Goal: Book appointment/travel/reservation

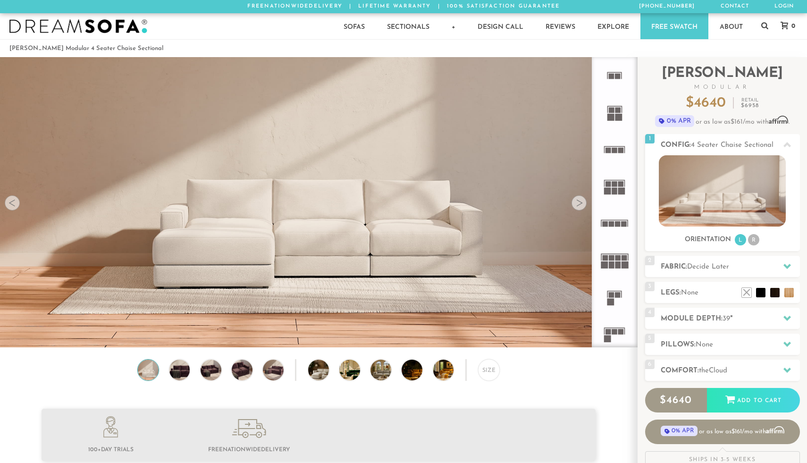
scroll to position [10750, 807]
click at [580, 203] on div at bounding box center [579, 202] width 15 height 15
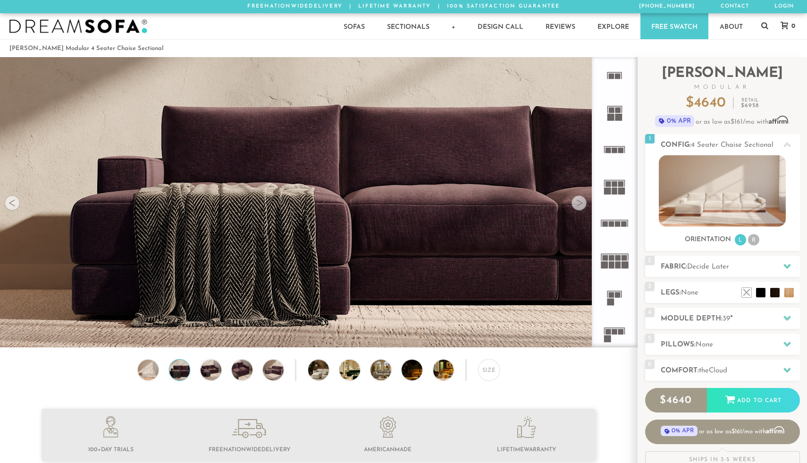
click at [580, 203] on div at bounding box center [579, 202] width 15 height 15
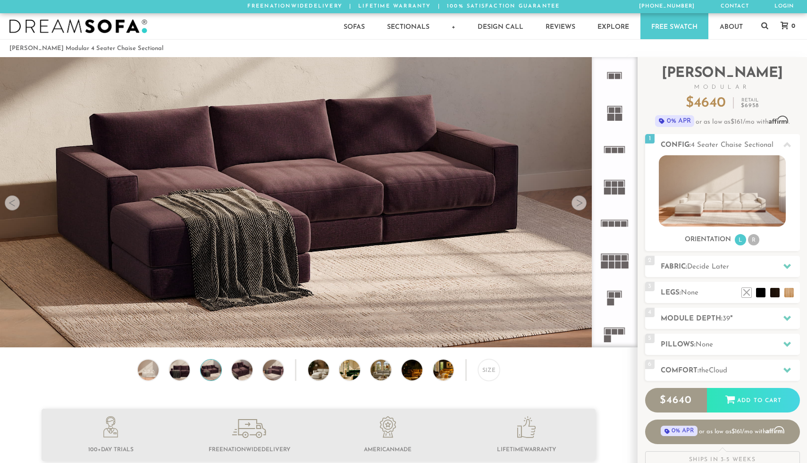
click at [580, 203] on div at bounding box center [579, 202] width 15 height 15
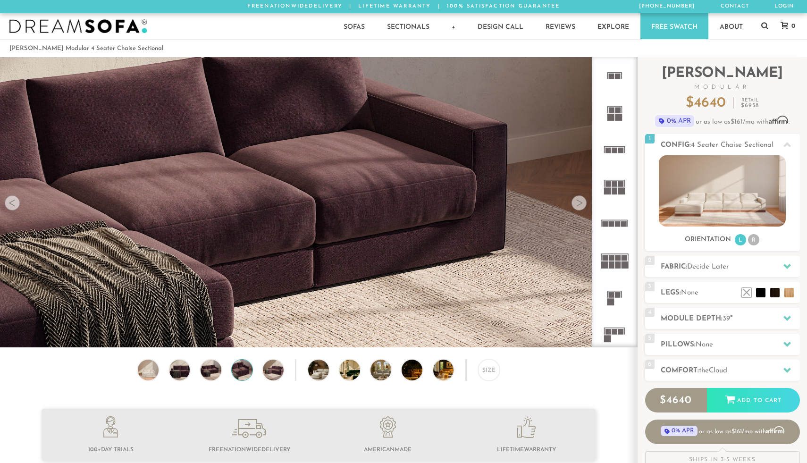
click at [580, 203] on div at bounding box center [579, 202] width 15 height 15
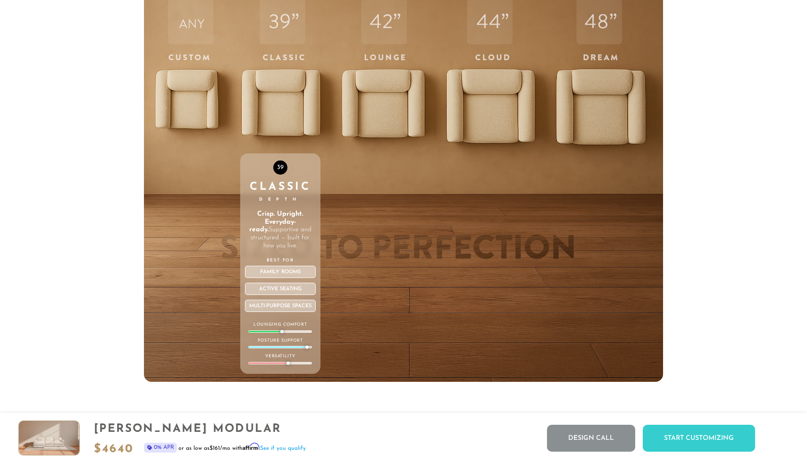
scroll to position [3401, 0]
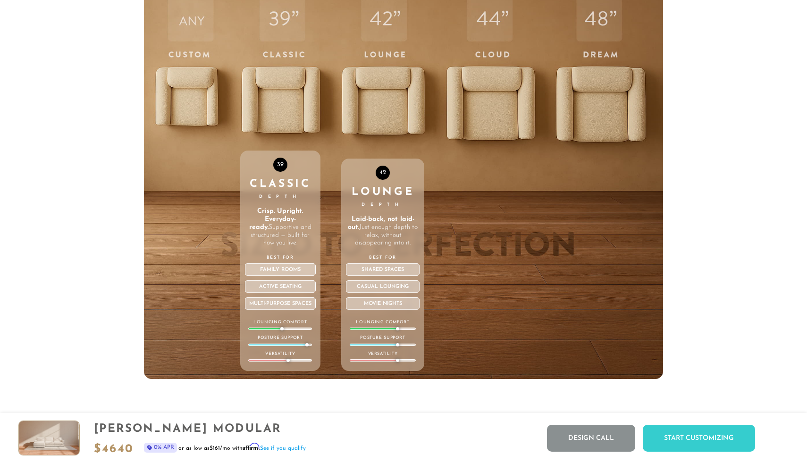
click at [399, 110] on div "42 Lounge Depth Laid-back, not laid-out. Just enough depth to relax, without di…" at bounding box center [382, 178] width 83 height 401
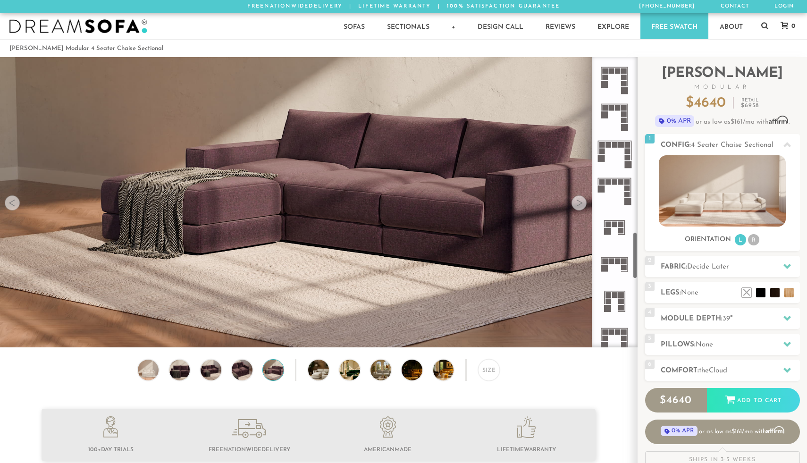
scroll to position [1065, 0]
click at [610, 226] on rect at bounding box center [609, 227] width 6 height 6
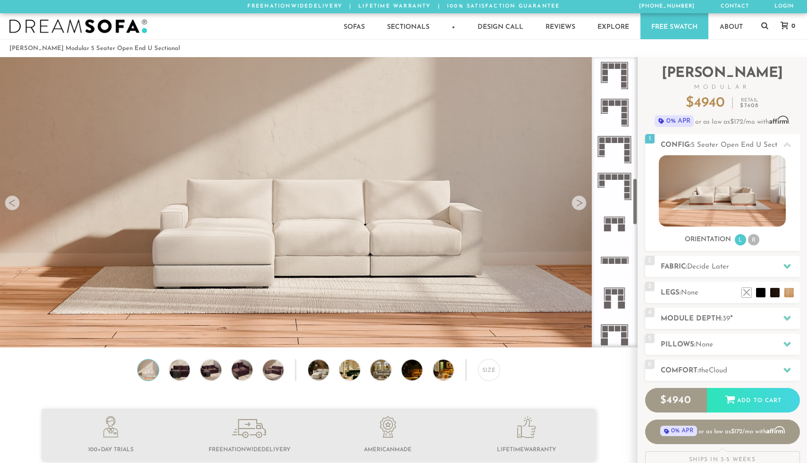
scroll to position [737, 0]
click at [613, 226] on icon at bounding box center [614, 225] width 37 height 37
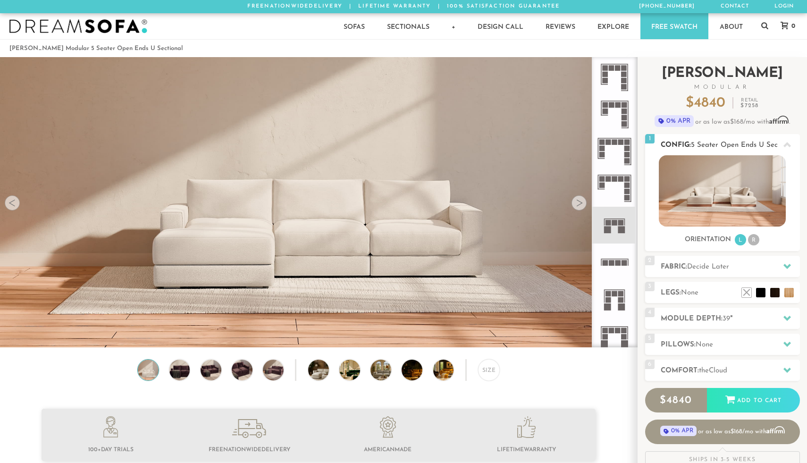
click at [709, 185] on img at bounding box center [722, 190] width 127 height 71
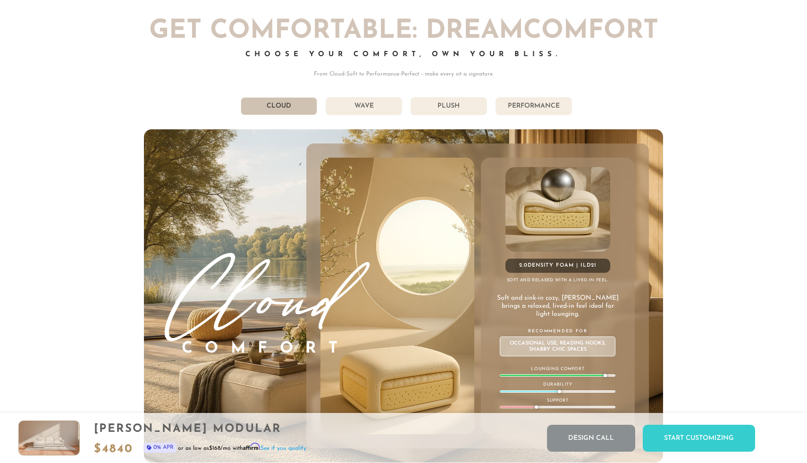
scroll to position [5219, 0]
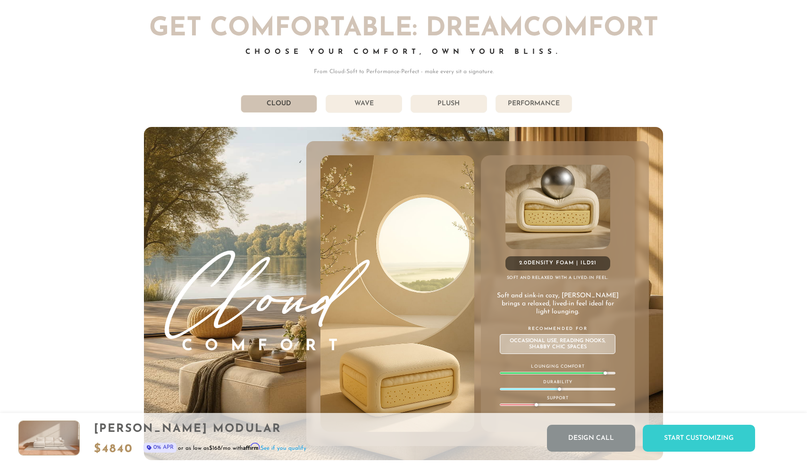
click at [449, 101] on li "Plush" at bounding box center [449, 104] width 76 height 18
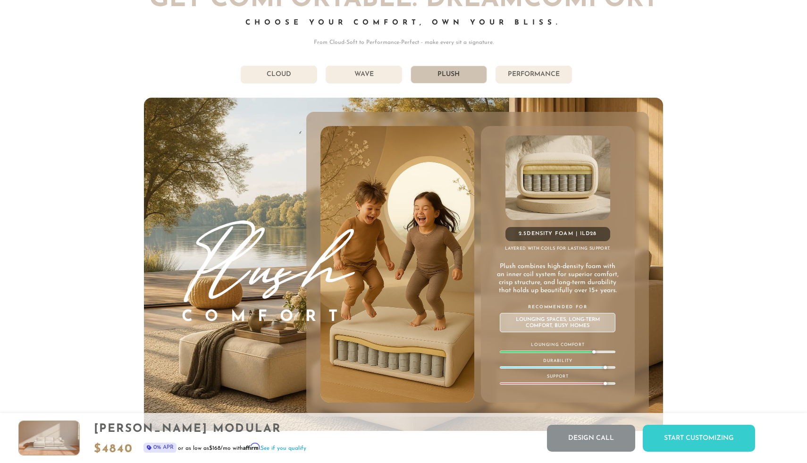
scroll to position [5266, 0]
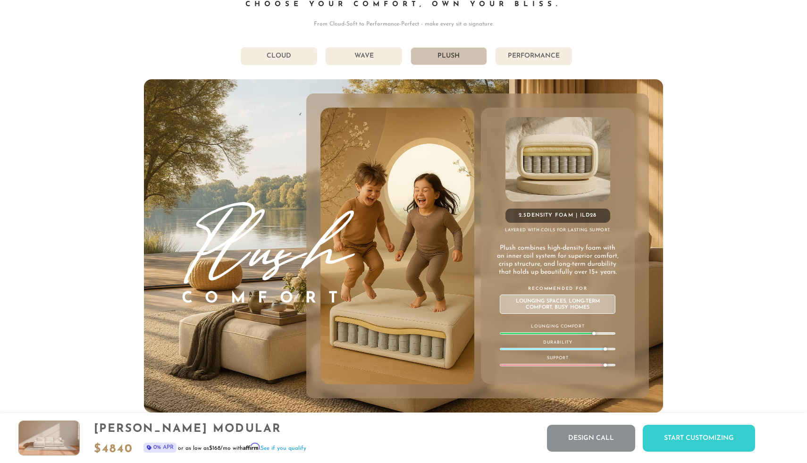
click at [514, 58] on li "Performance" at bounding box center [534, 56] width 76 height 18
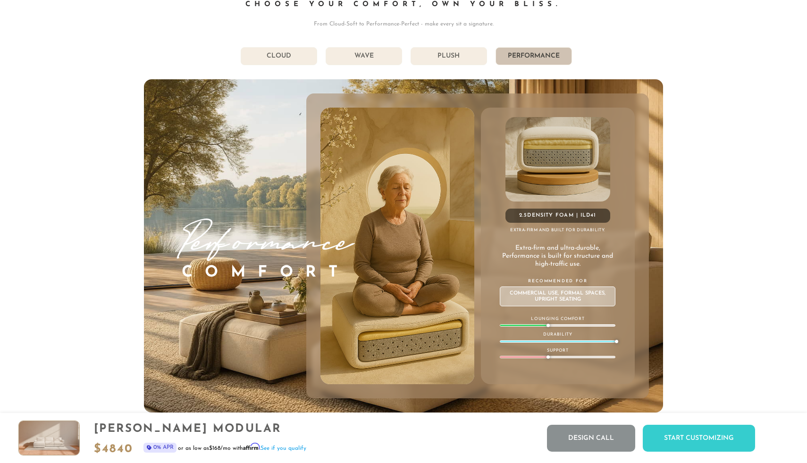
click at [464, 56] on li "Plush" at bounding box center [449, 56] width 76 height 18
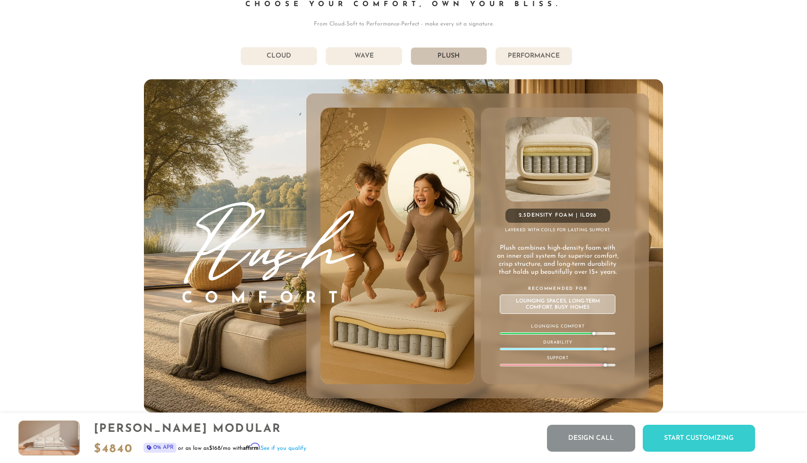
click at [380, 53] on li "Wave" at bounding box center [364, 56] width 76 height 18
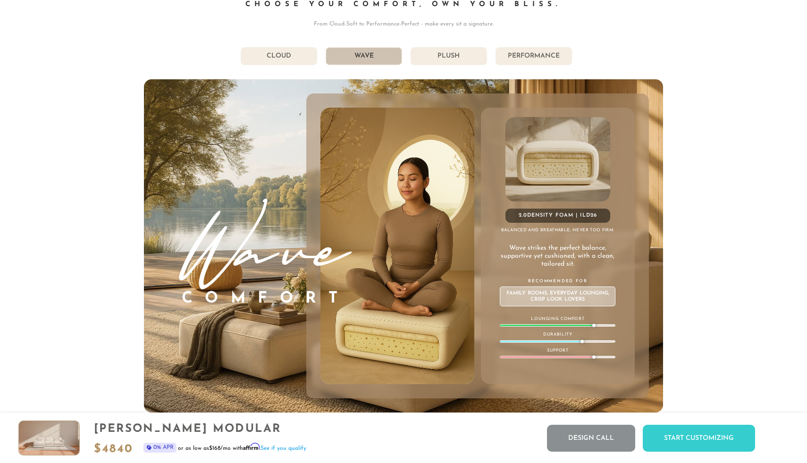
click at [429, 56] on li "Plush" at bounding box center [449, 56] width 76 height 18
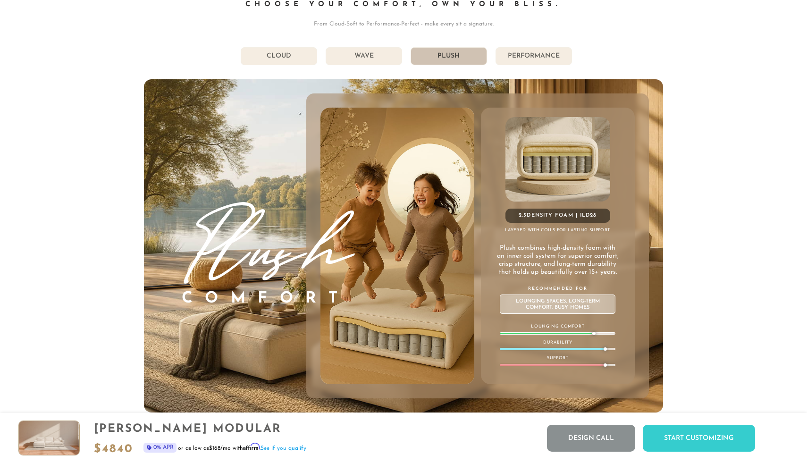
click at [300, 54] on li "Cloud" at bounding box center [279, 56] width 76 height 18
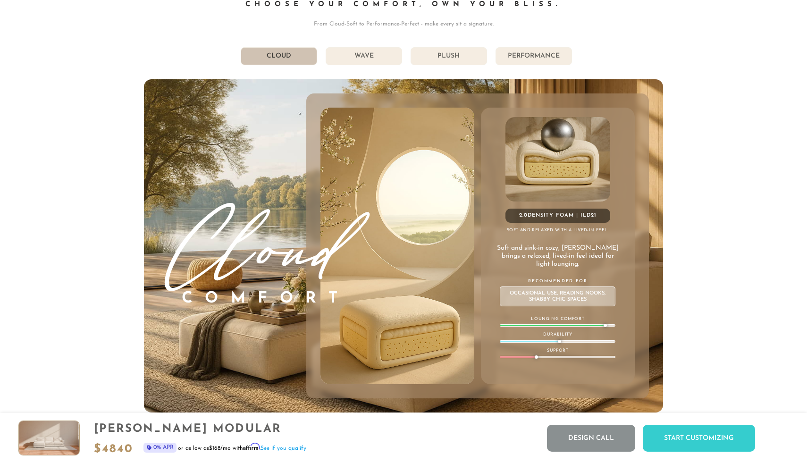
click at [349, 53] on li "Wave" at bounding box center [364, 56] width 76 height 18
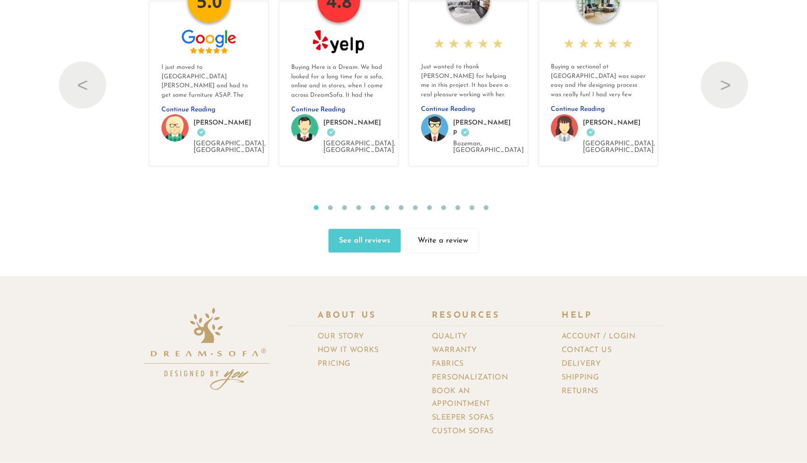
scroll to position [10373, 0]
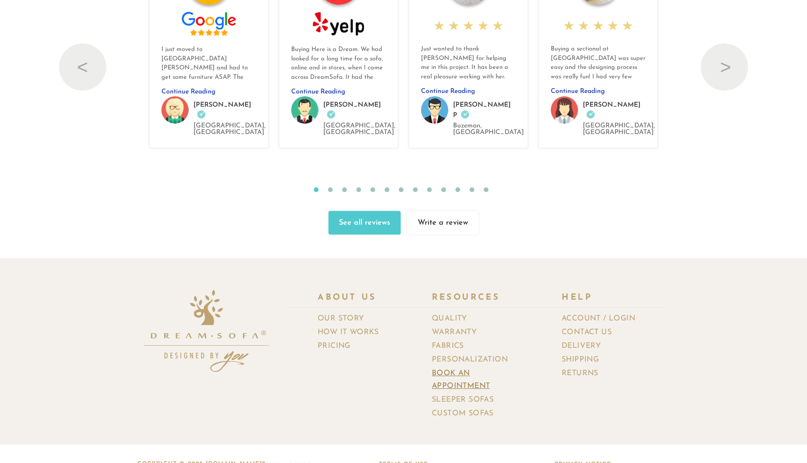
click at [446, 367] on link "Book an Appointment" at bounding box center [482, 380] width 101 height 26
